Goal: Information Seeking & Learning: Learn about a topic

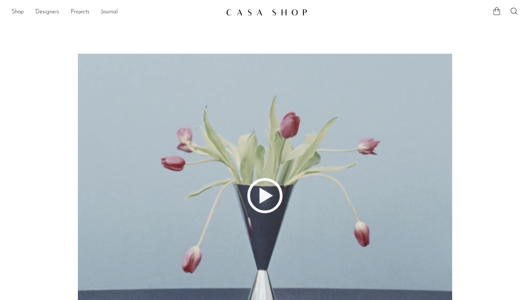
click at [109, 17] on li "Journal" at bounding box center [109, 12] width 17 height 12
click at [109, 12] on link "Journal" at bounding box center [109, 12] width 17 height 9
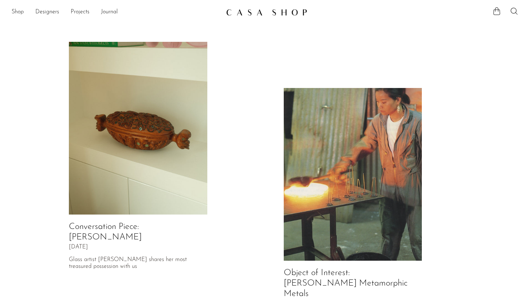
click at [113, 79] on img at bounding box center [138, 128] width 138 height 173
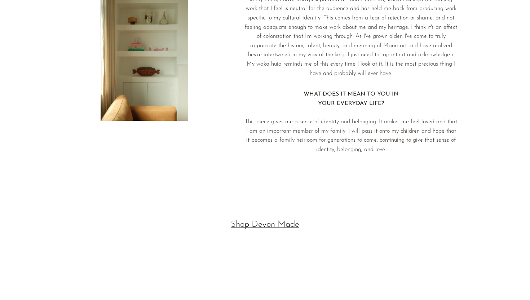
scroll to position [1215, 0]
